Goal: Check status: Check status

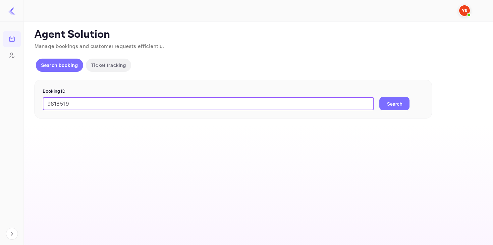
click at [99, 109] on input "9818519" at bounding box center [208, 103] width 331 height 13
type input "9818519"
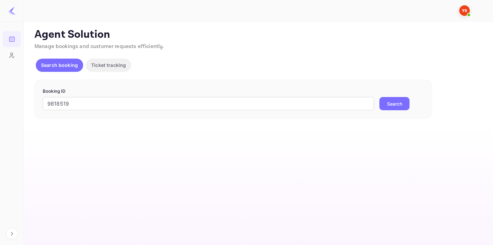
click at [385, 98] on button "Search" at bounding box center [394, 103] width 30 height 13
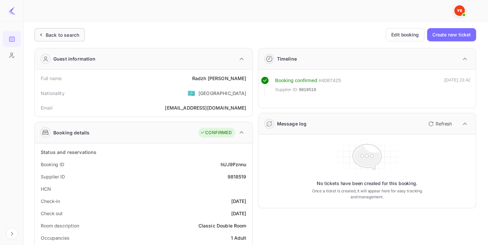
click at [61, 33] on div "Back to search" at bounding box center [62, 34] width 33 height 7
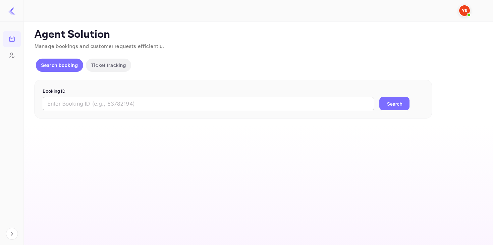
paste input "9465859"
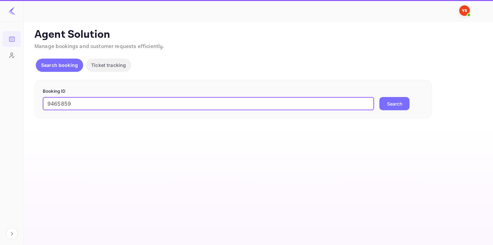
click at [111, 104] on input "9465859" at bounding box center [208, 103] width 331 height 13
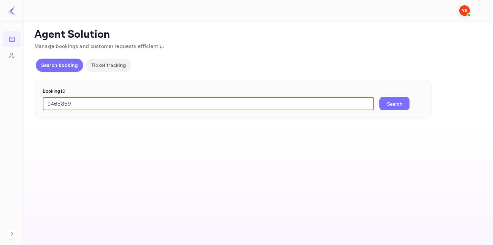
type input "9465859"
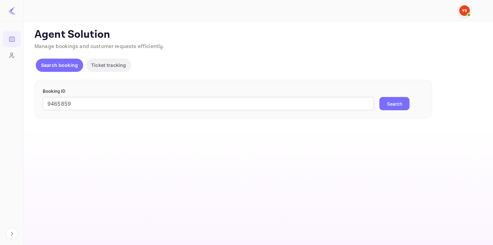
click at [403, 107] on button "Search" at bounding box center [394, 103] width 30 height 13
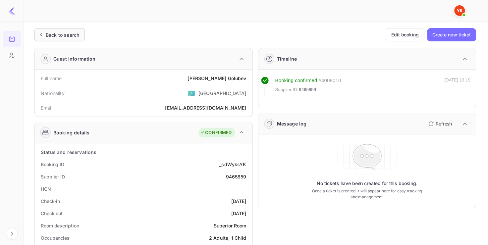
click at [62, 31] on div "Back to search" at bounding box center [62, 34] width 33 height 7
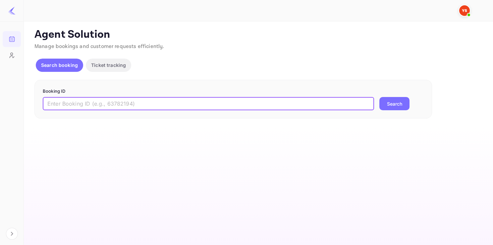
click at [107, 102] on input "text" at bounding box center [208, 103] width 331 height 13
paste input "8850757"
type input "8850757"
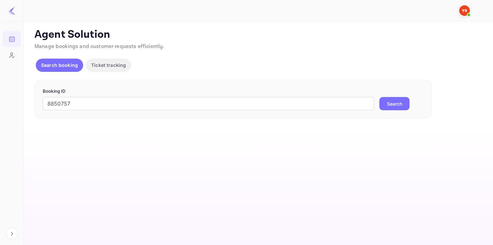
click at [394, 103] on button "Search" at bounding box center [394, 103] width 30 height 13
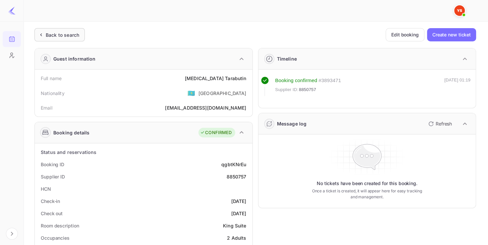
click at [62, 35] on div "Back to search" at bounding box center [62, 34] width 33 height 7
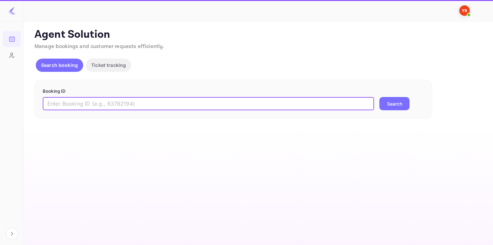
click at [90, 105] on input "text" at bounding box center [208, 103] width 331 height 13
paste input "9573301"
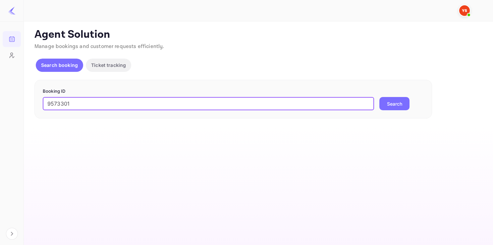
type input "9573301"
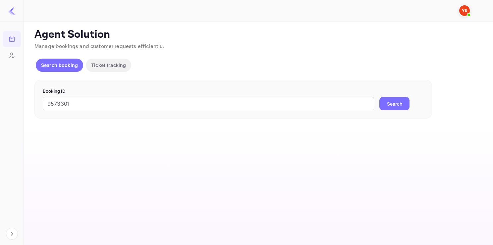
click at [390, 103] on button "Search" at bounding box center [394, 103] width 30 height 13
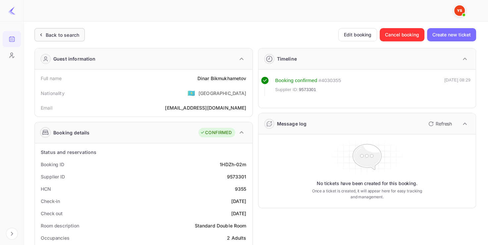
click at [53, 38] on div "Back to search" at bounding box center [62, 34] width 33 height 7
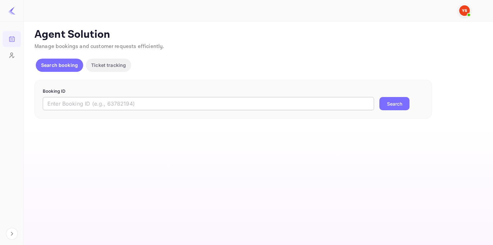
paste input "9612937"
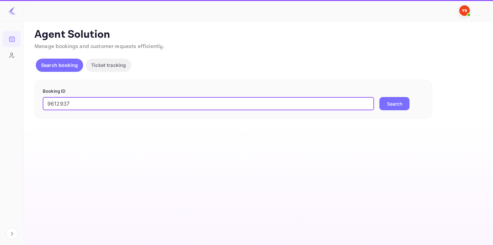
click at [82, 105] on input "9612937" at bounding box center [208, 103] width 331 height 13
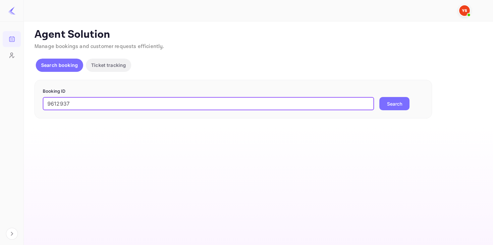
type input "9612937"
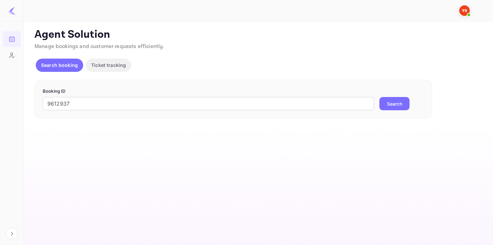
click at [395, 104] on button "Search" at bounding box center [394, 103] width 30 height 13
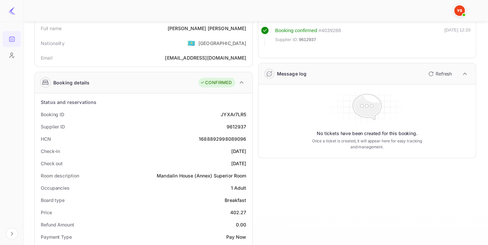
scroll to position [50, 0]
